Goal: Use online tool/utility: Utilize a website feature to perform a specific function

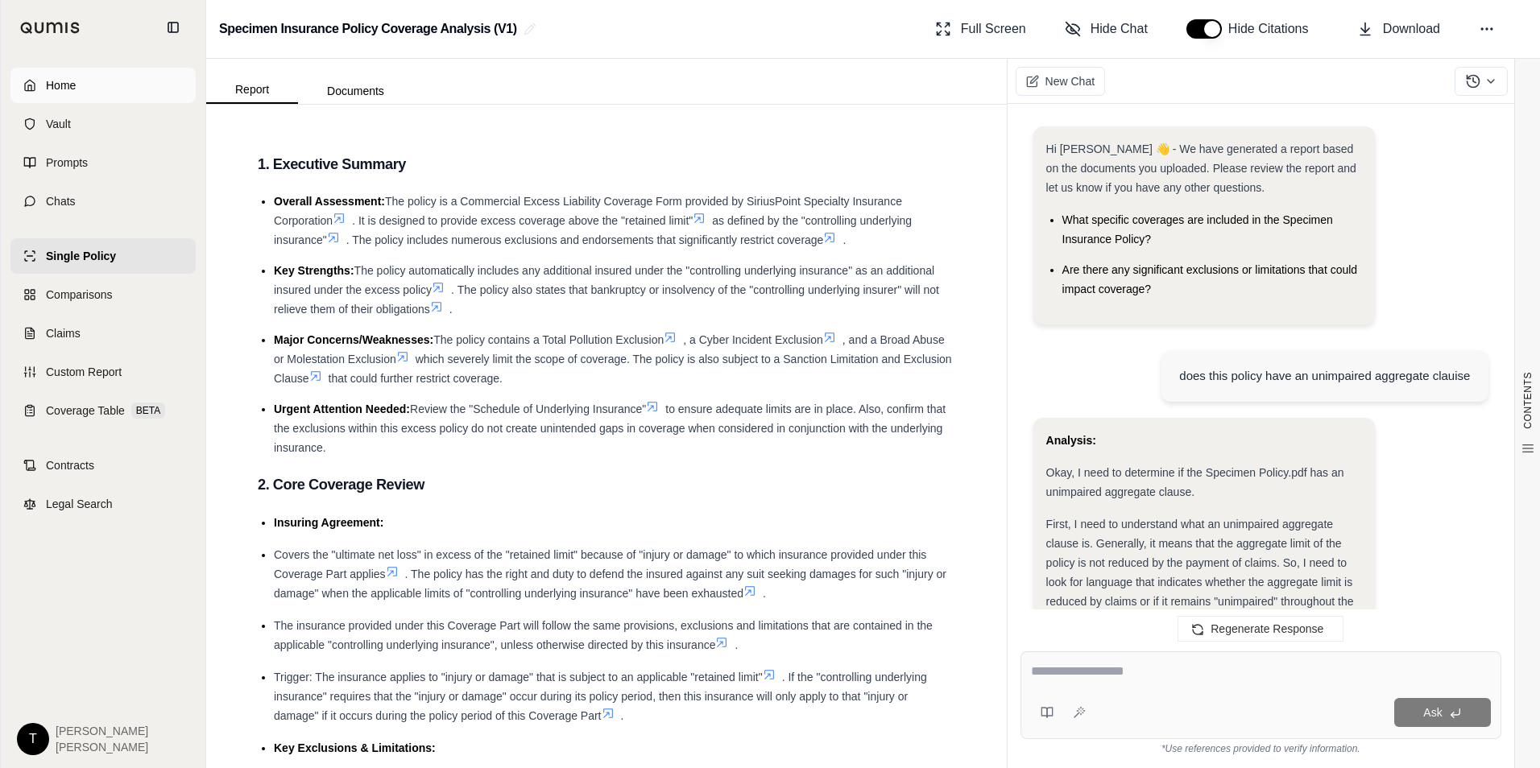
scroll to position [1202, 0]
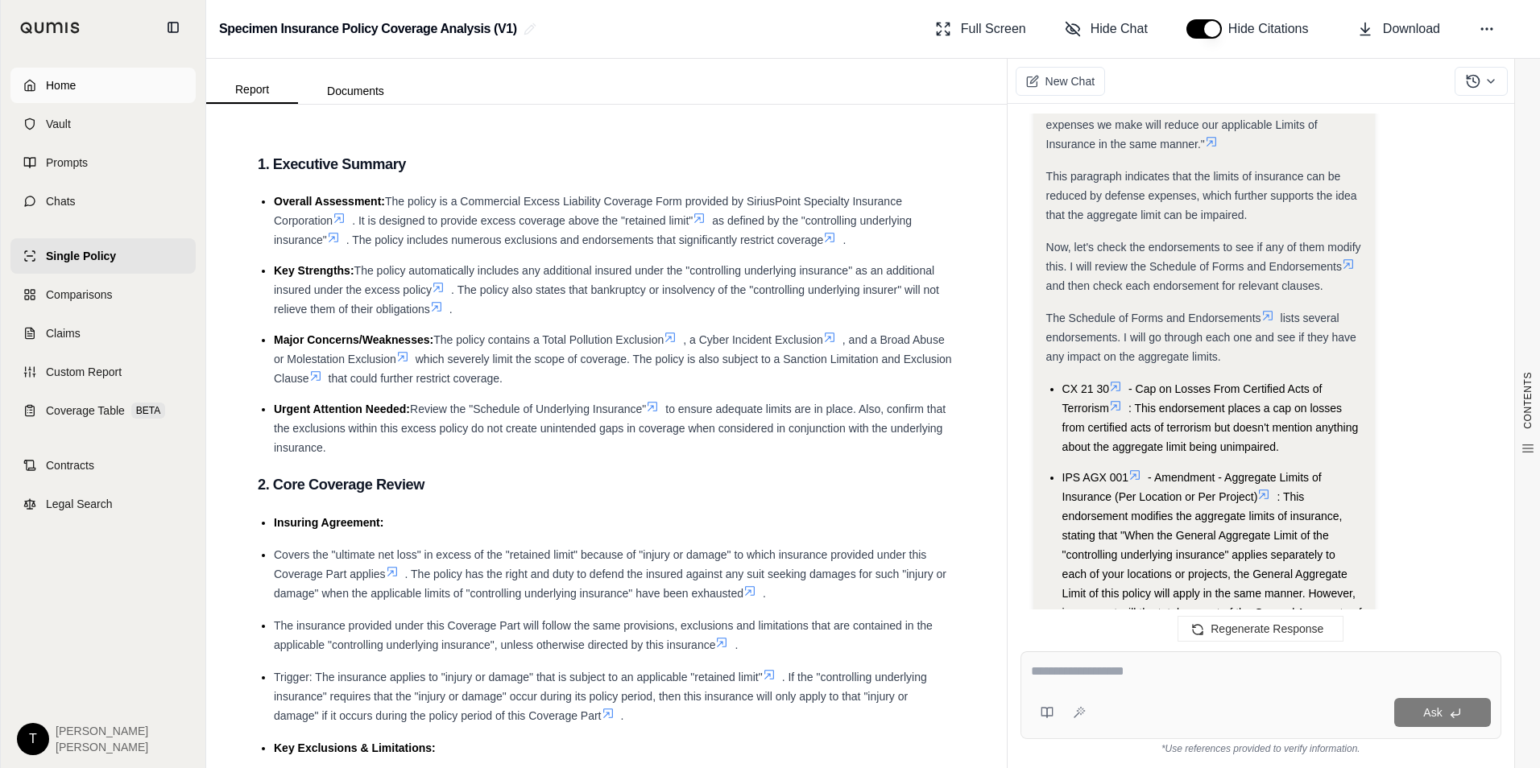
click at [46, 77] on span "Home" at bounding box center [61, 85] width 30 height 16
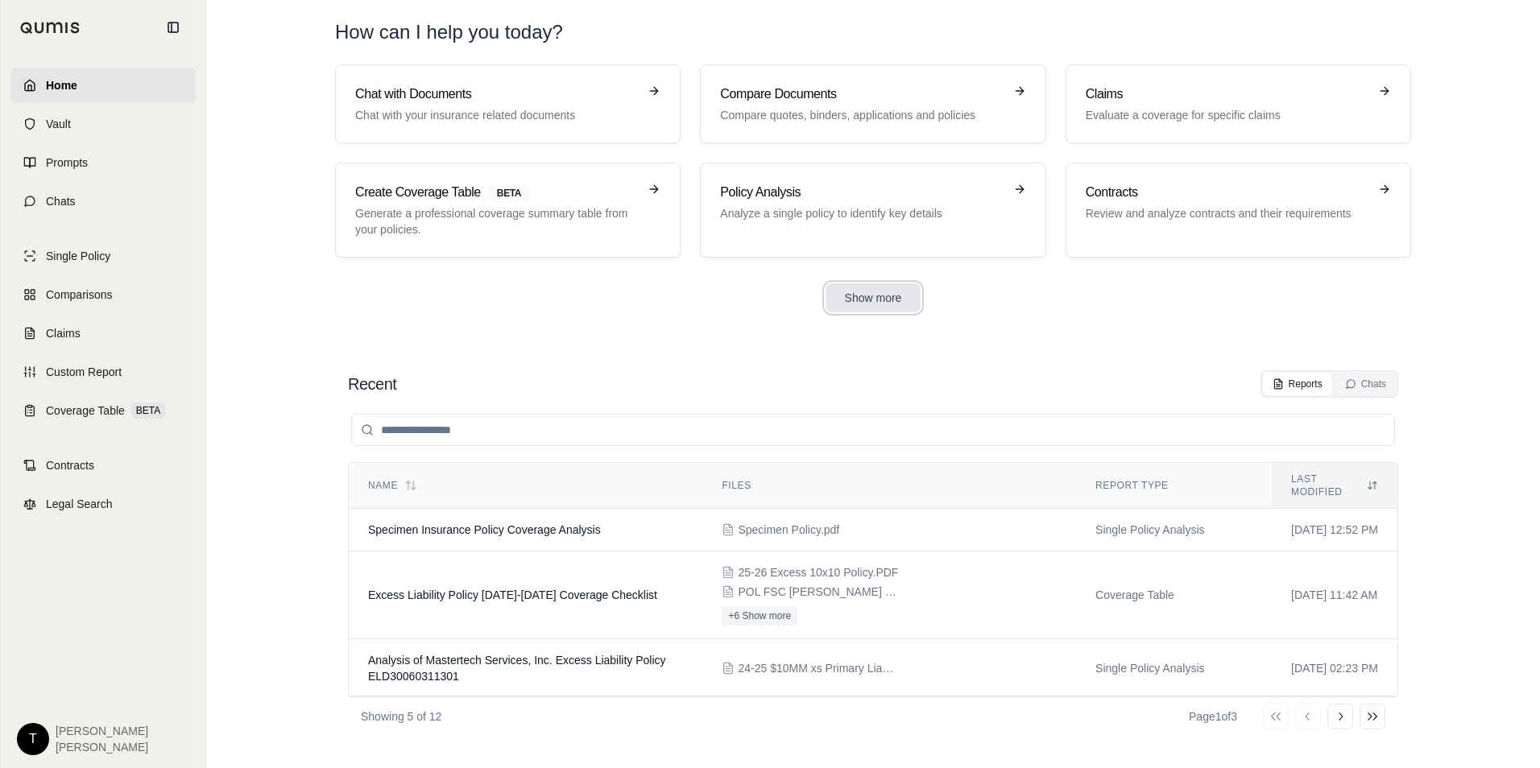
click at [881, 303] on button "Show more" at bounding box center [874, 298] width 96 height 29
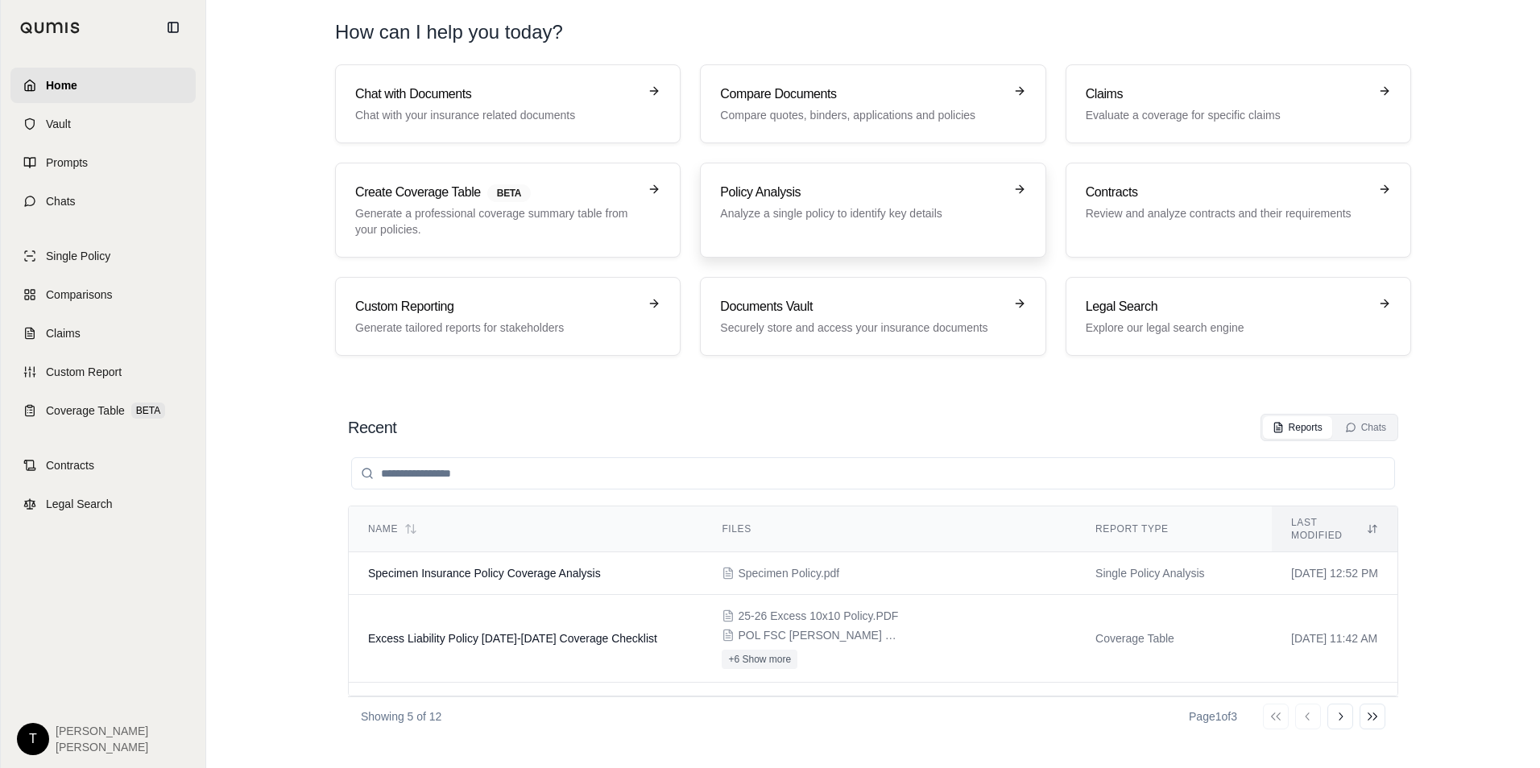
click at [788, 205] on div "Policy Analysis Analyze a single policy to identify key details" at bounding box center [861, 202] width 283 height 39
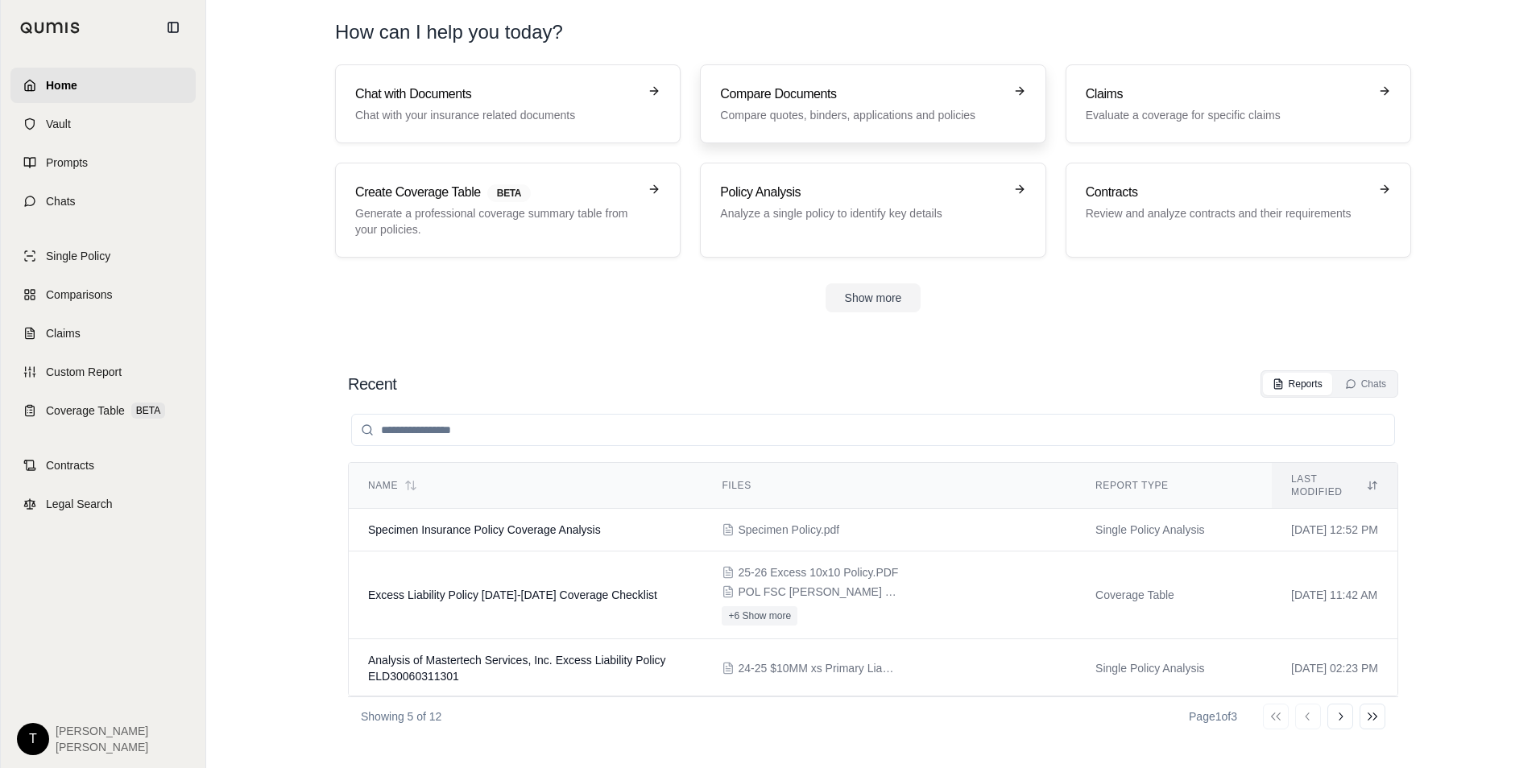
click at [700, 93] on link "Compare Documents Compare quotes, binders, applications and policies" at bounding box center [873, 103] width 346 height 79
click at [830, 225] on div "Policy Analysis Analyze a single policy to identify key details" at bounding box center [872, 210] width 305 height 55
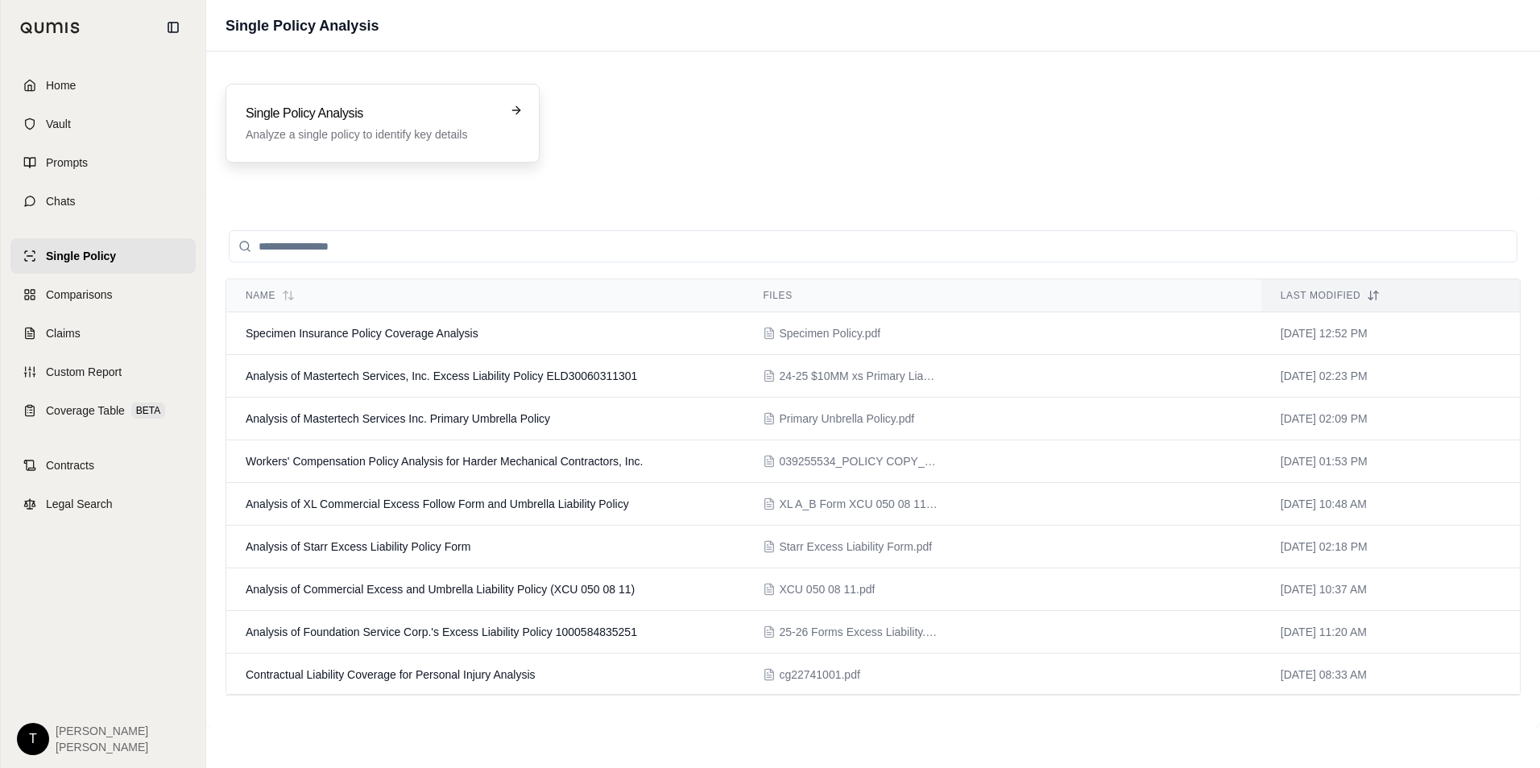
click at [362, 112] on h3 "Single Policy Analysis" at bounding box center [371, 113] width 251 height 19
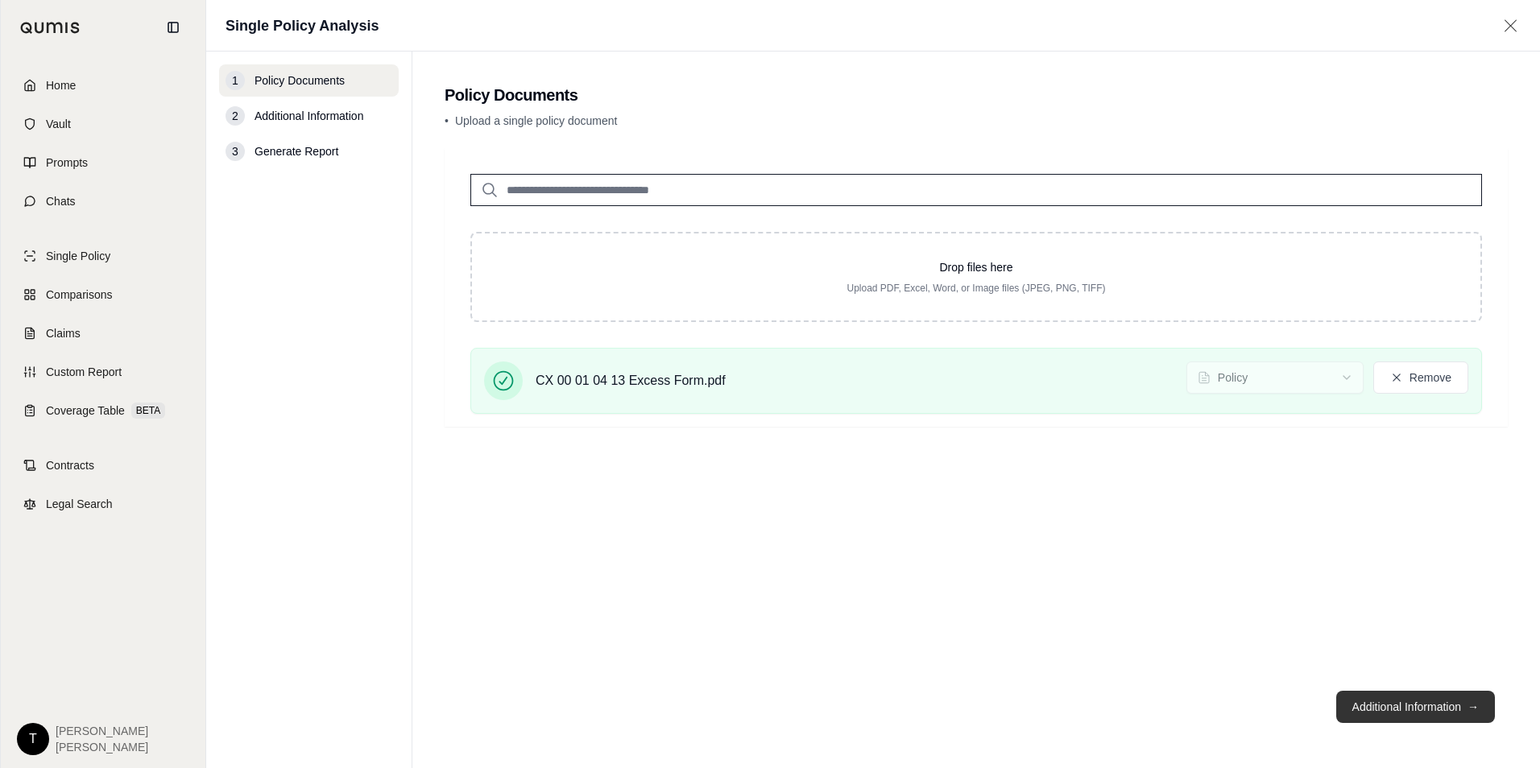
click at [1411, 712] on button "Additional Information →" at bounding box center [1415, 707] width 159 height 32
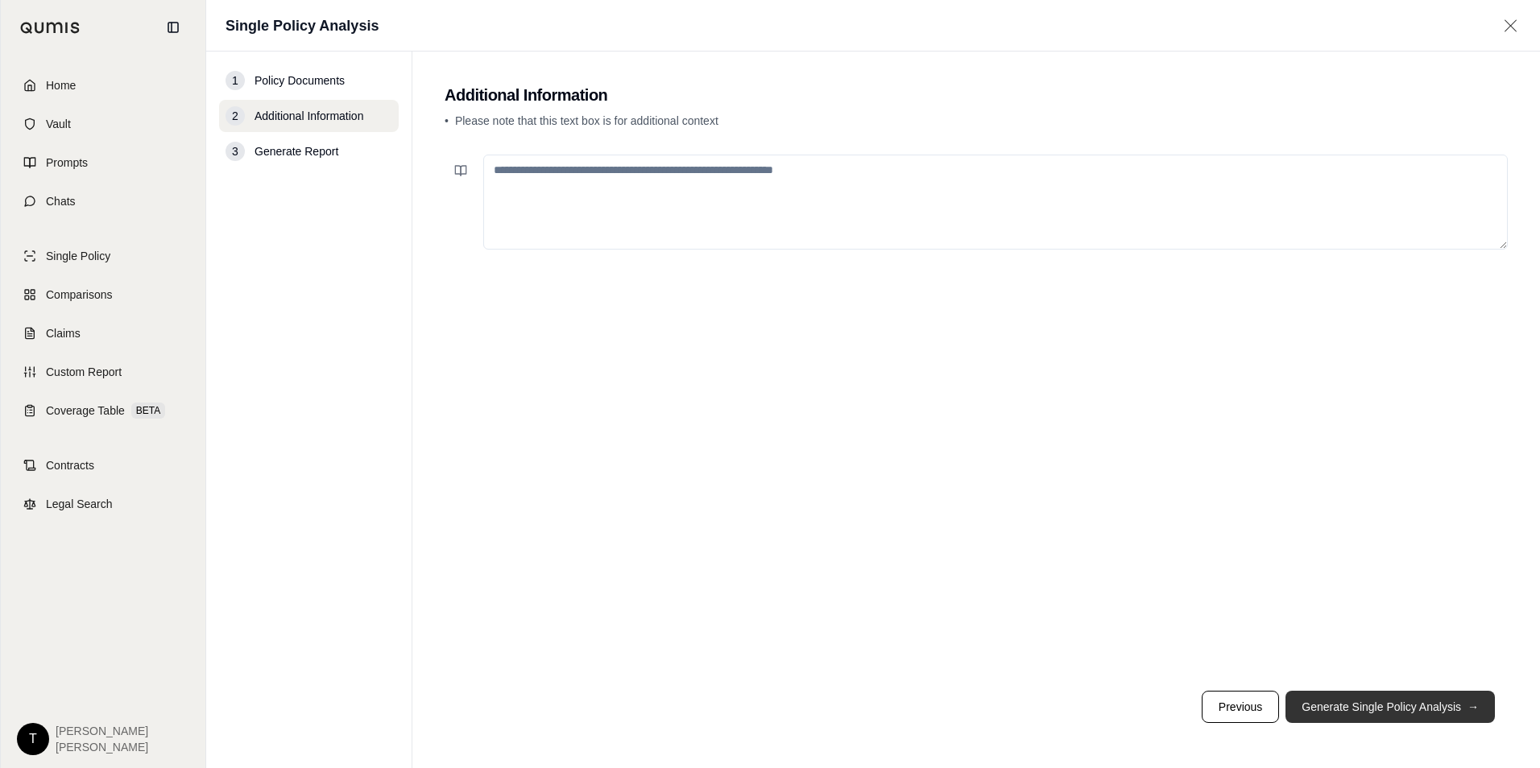
click at [1411, 712] on button "Generate Single Policy Analysis →" at bounding box center [1390, 707] width 209 height 32
